Goal: Navigation & Orientation: Find specific page/section

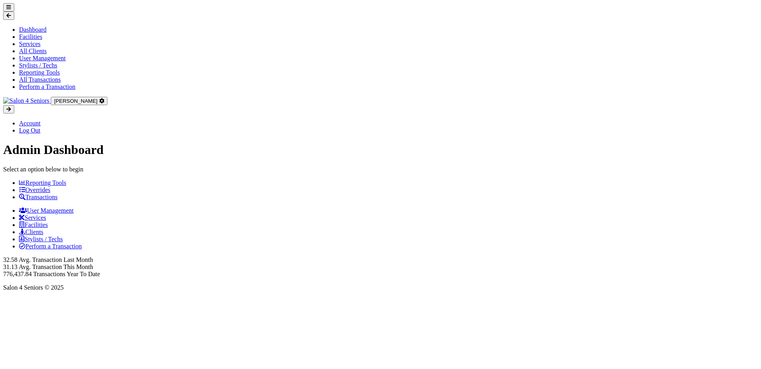
click at [154, 207] on li "User Management" at bounding box center [388, 210] width 739 height 7
click at [123, 294] on html "Dashboard Facilities Services All Clients User Management Stylists / Techs Repo…" at bounding box center [380, 148] width 761 height 297
drag, startPoint x: 285, startPoint y: 167, endPoint x: 256, endPoint y: 140, distance: 39.5
click at [256, 142] on div "Admin Dashboard Select an option below to begin Reporting Tools Overrides Trans…" at bounding box center [380, 216] width 755 height 148
